Goal: Find specific page/section: Find specific page/section

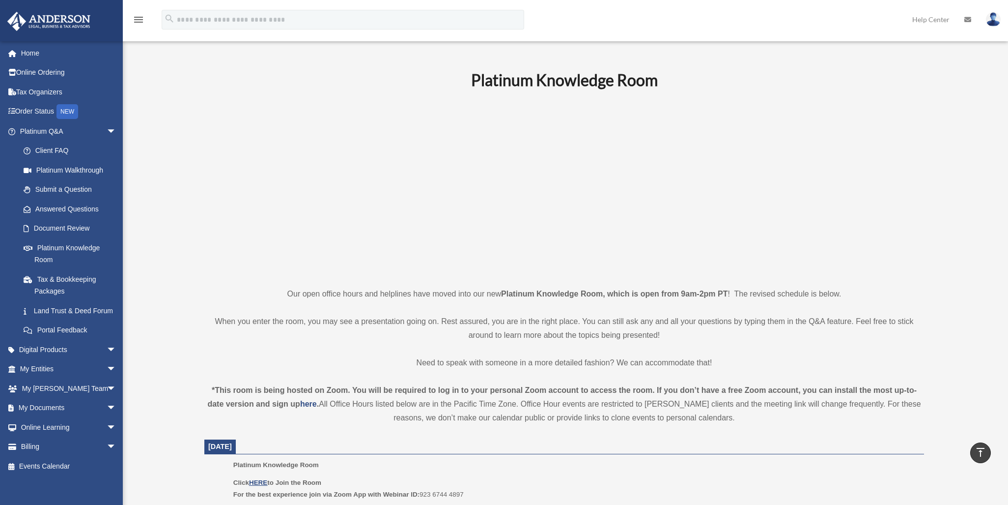
scroll to position [196, 0]
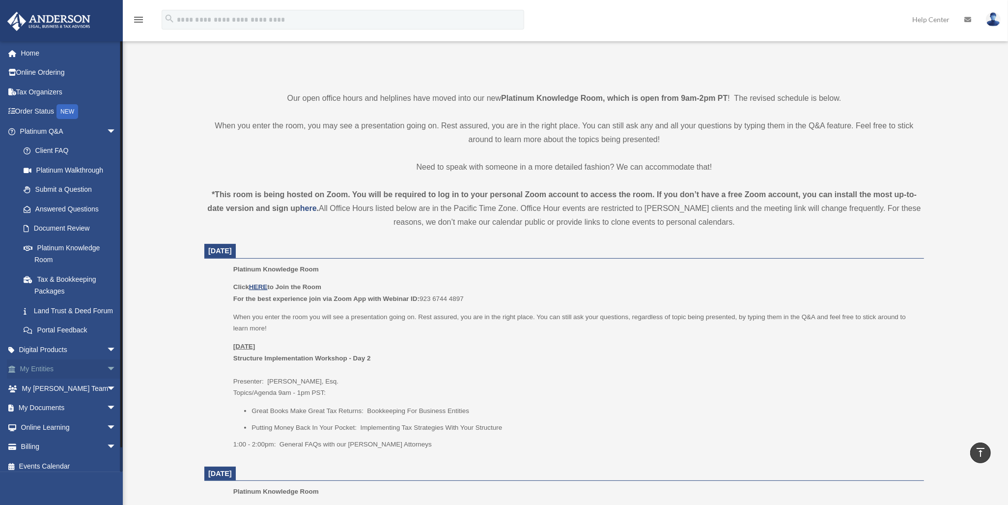
click at [107, 379] on span "arrow_drop_down" at bounding box center [117, 369] width 20 height 20
click at [60, 398] on link "Overview" at bounding box center [72, 388] width 117 height 20
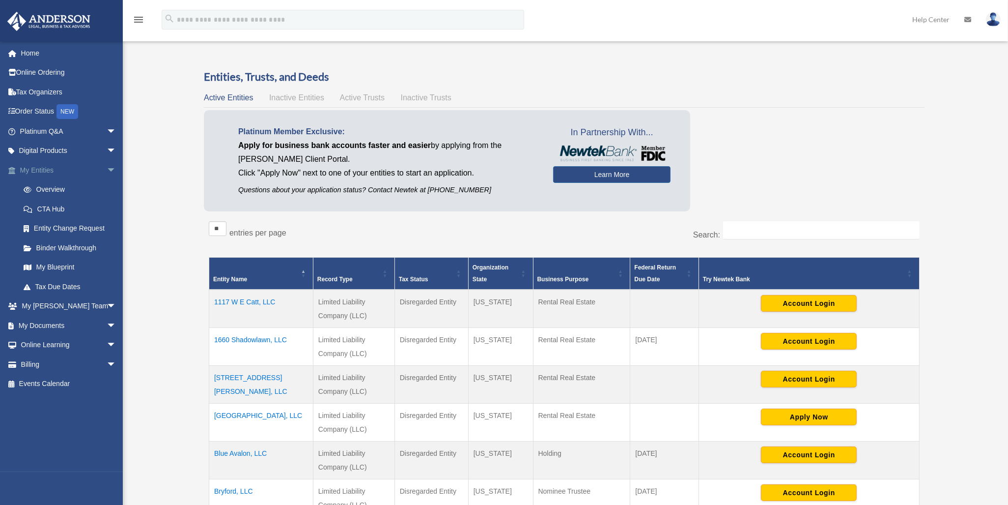
click at [107, 170] on span "arrow_drop_down" at bounding box center [117, 170] width 20 height 20
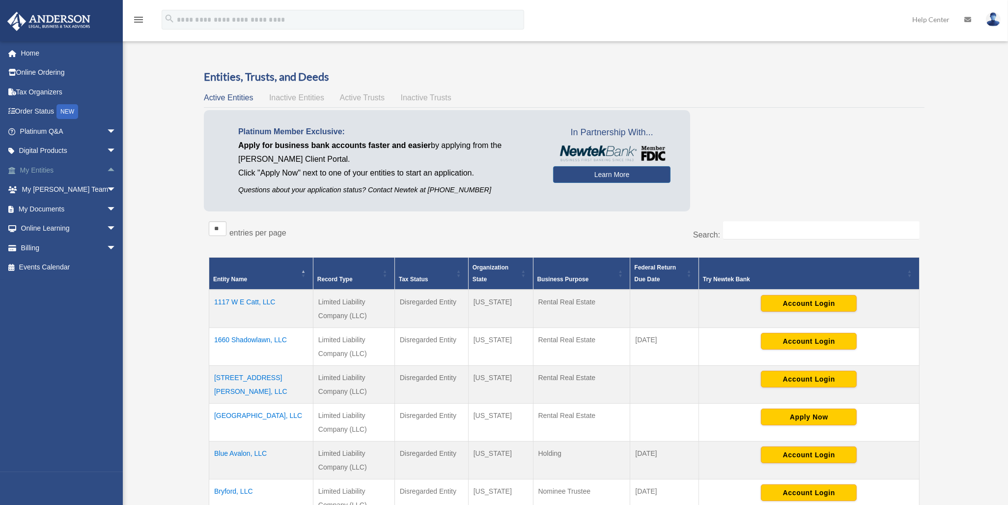
click at [107, 170] on span "arrow_drop_up" at bounding box center [117, 170] width 20 height 20
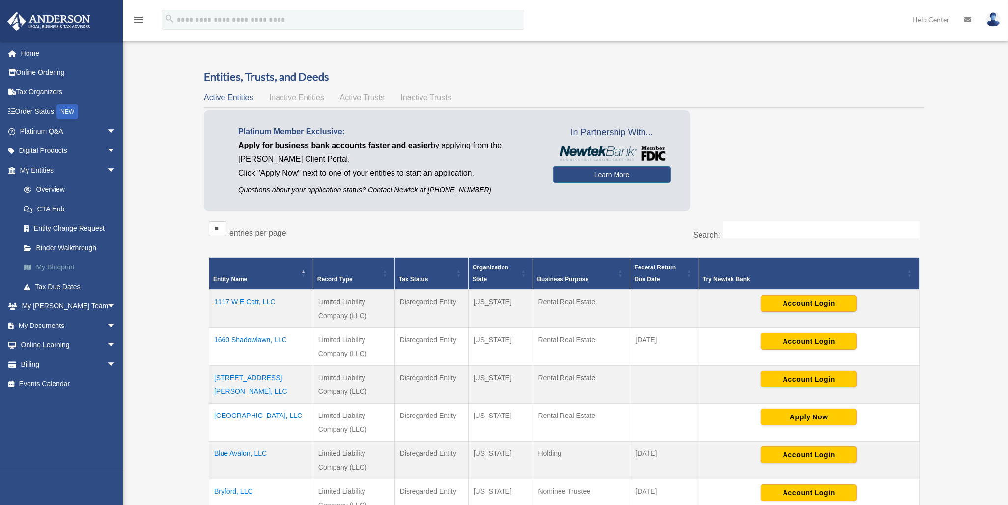
click at [52, 273] on link "My Blueprint" at bounding box center [72, 267] width 117 height 20
